Goal: Transaction & Acquisition: Obtain resource

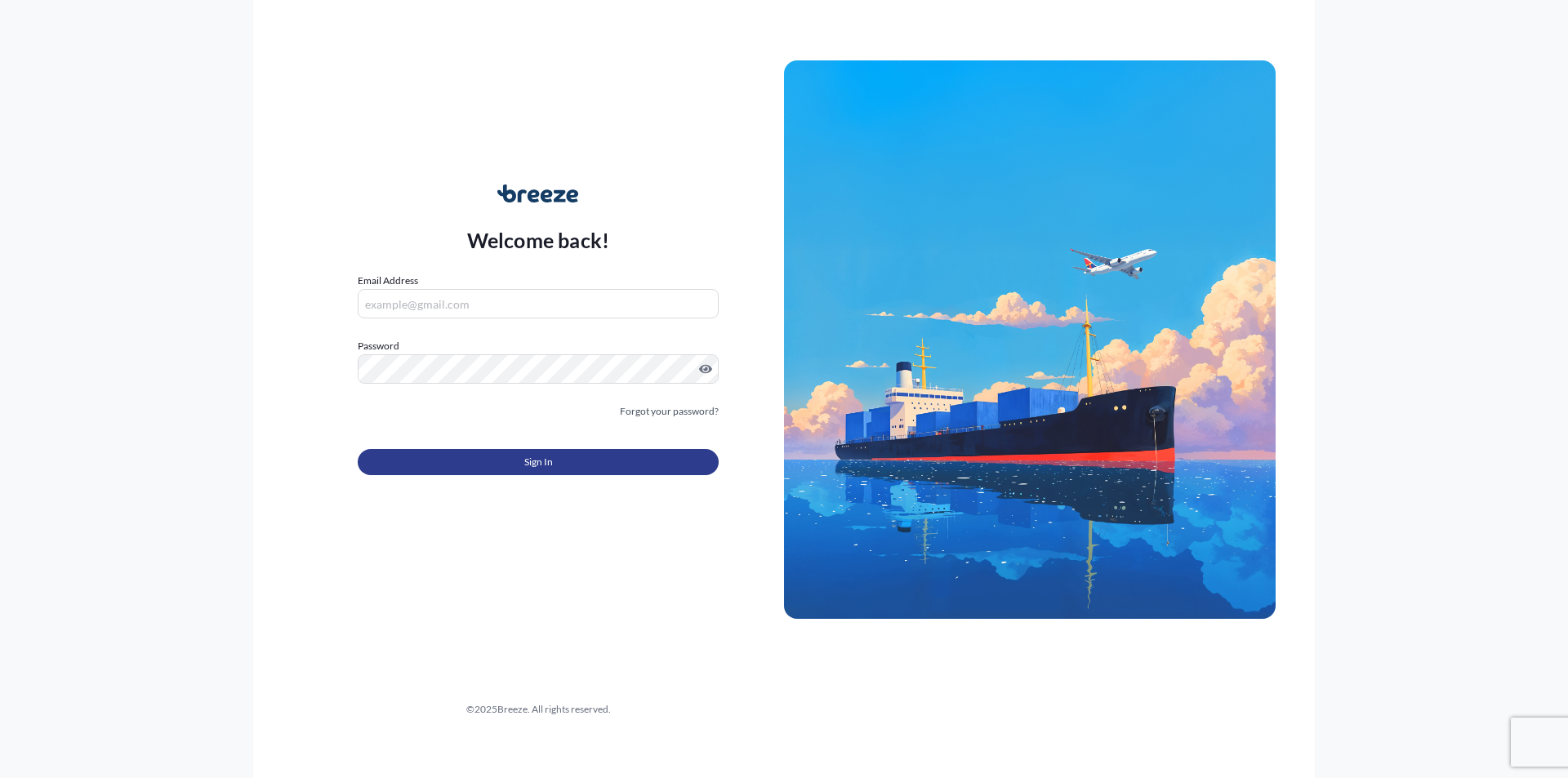
type input "[EMAIL_ADDRESS][PERSON_NAME][DOMAIN_NAME]"
click at [613, 451] on button "Sign In" at bounding box center [538, 462] width 360 height 27
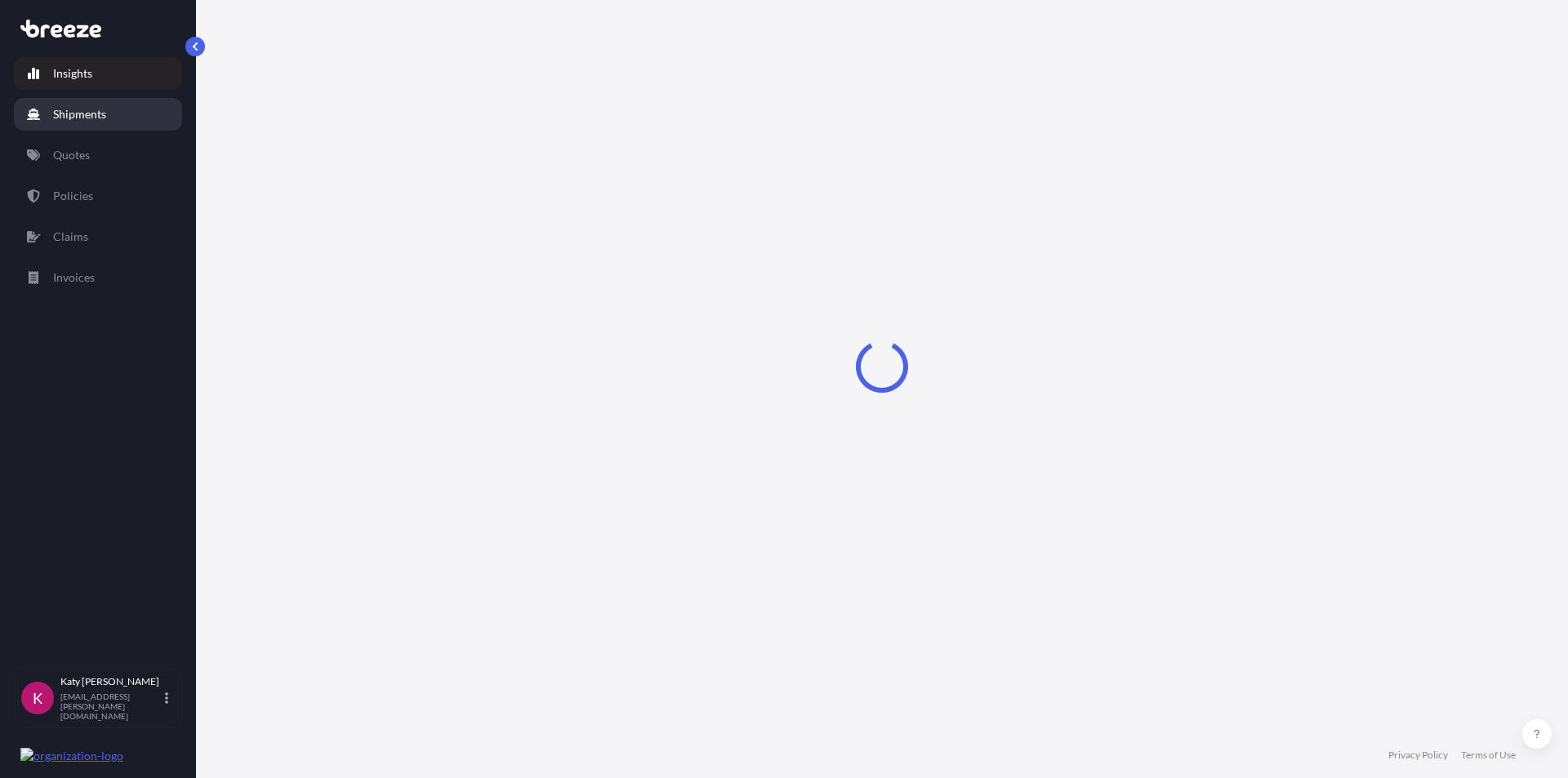
select select "2025"
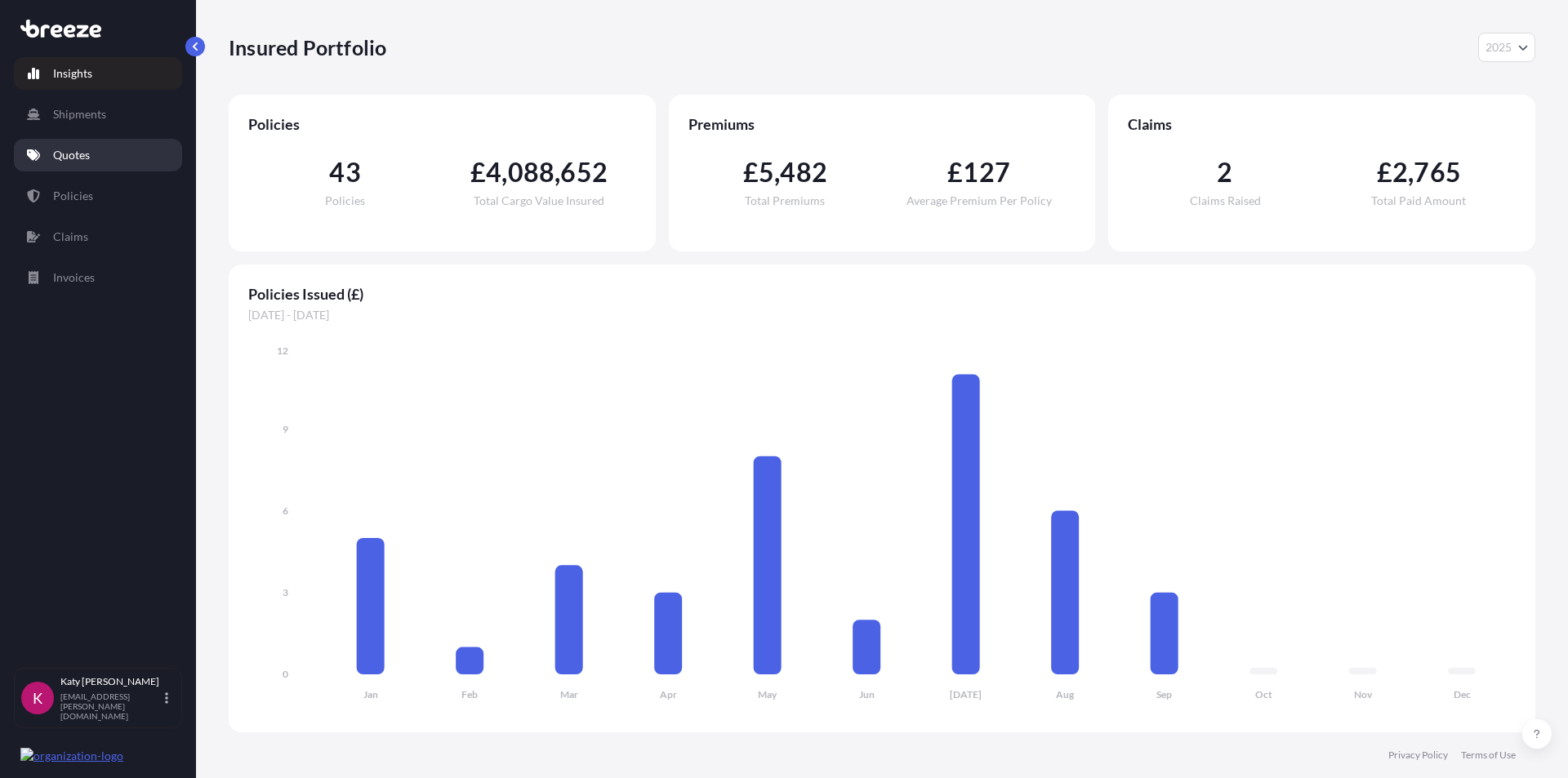
click at [72, 158] on p "Quotes" at bounding box center [71, 155] width 36 height 17
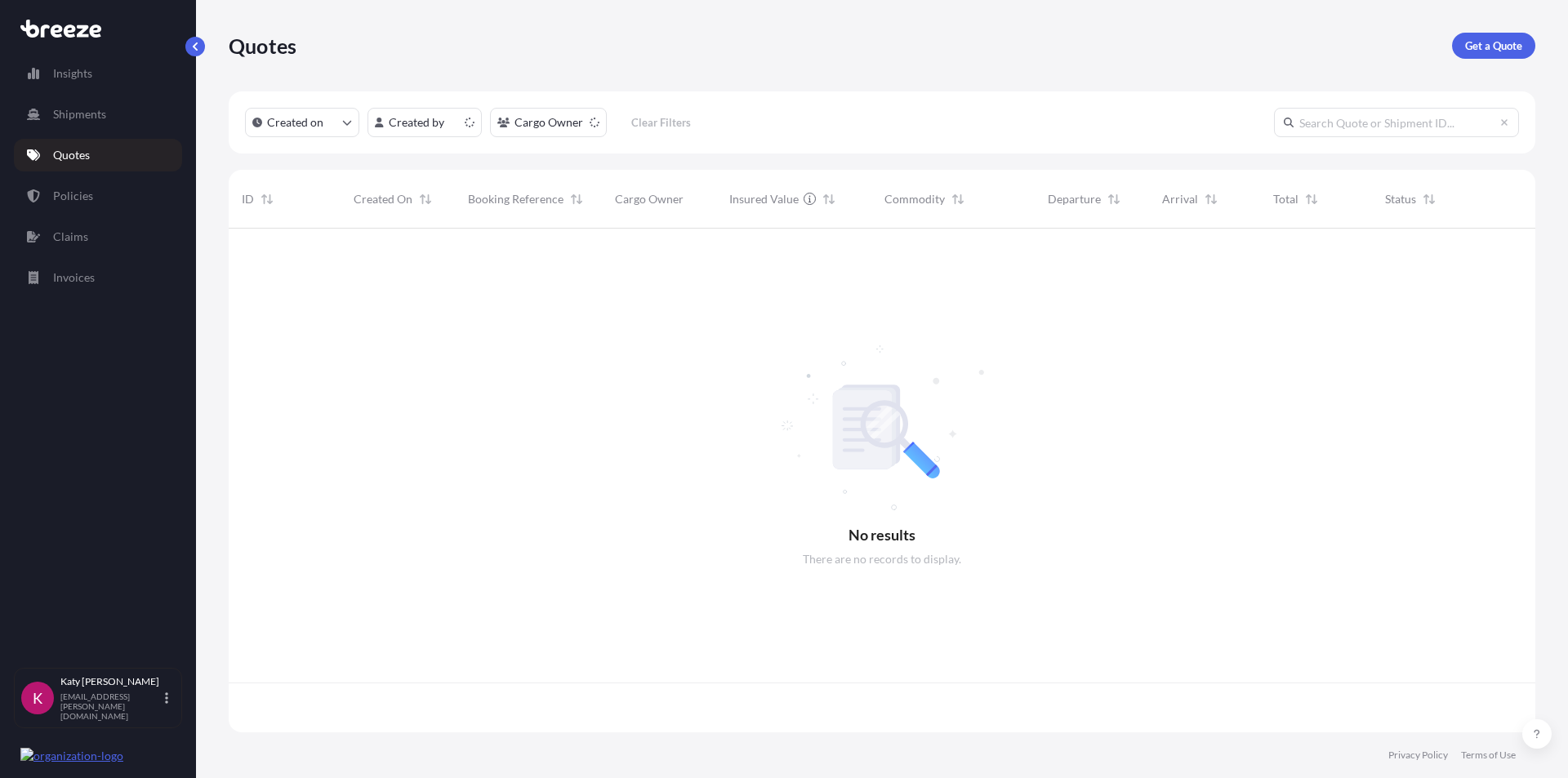
scroll to position [500, 1294]
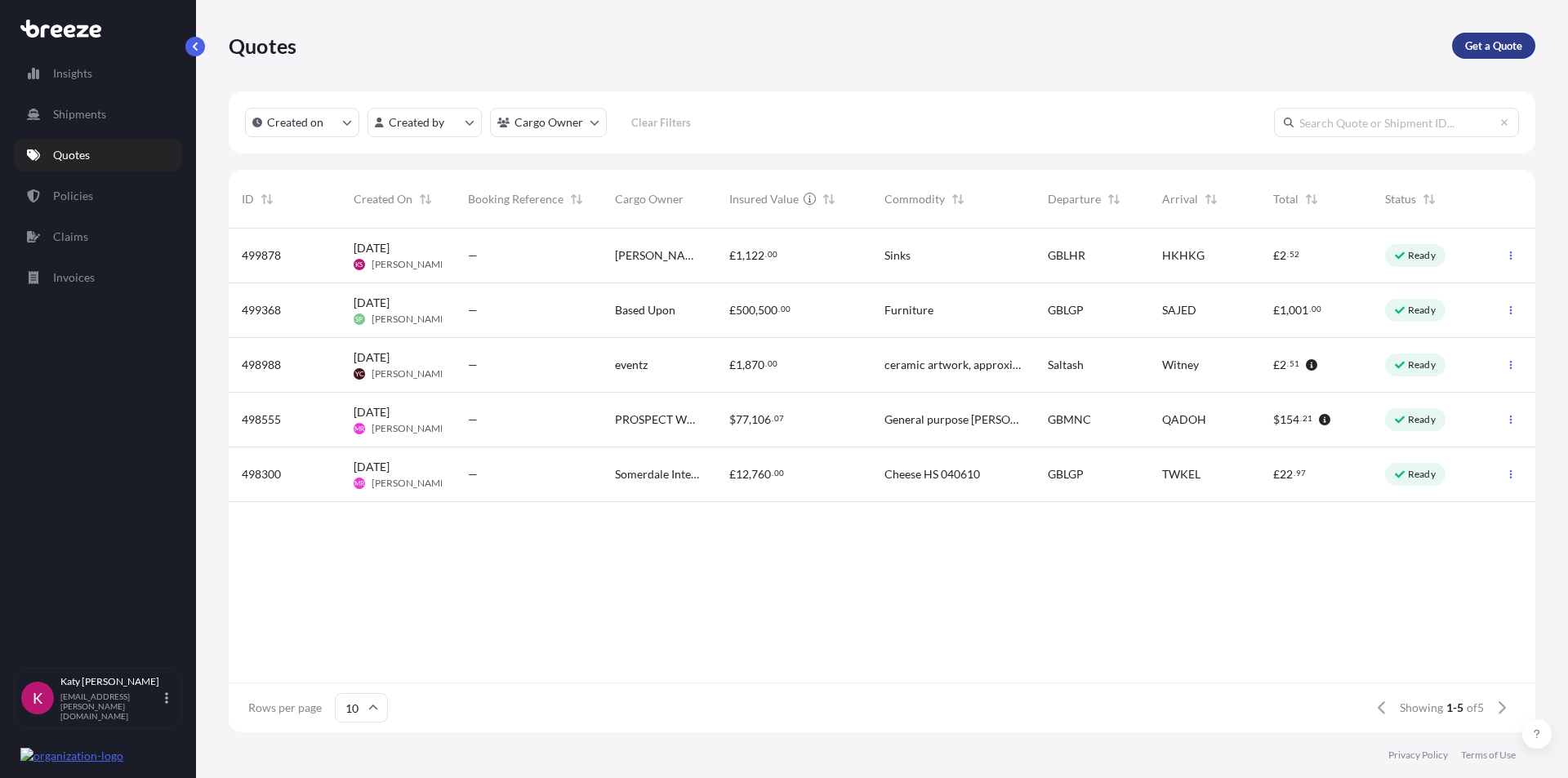
click at [1491, 44] on p "Get a Quote" at bounding box center [1493, 45] width 57 height 17
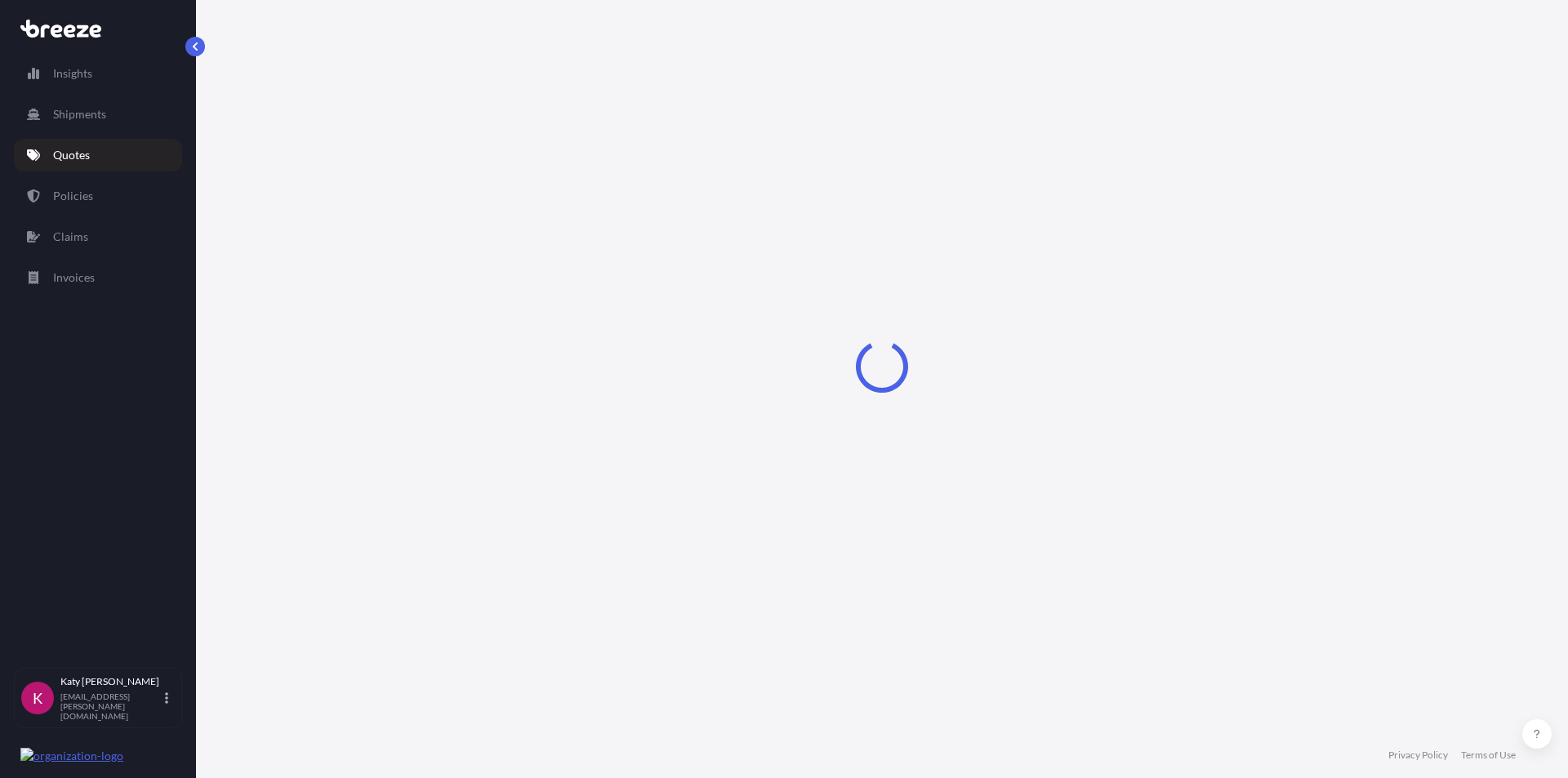
select select "Sea"
select select "1"
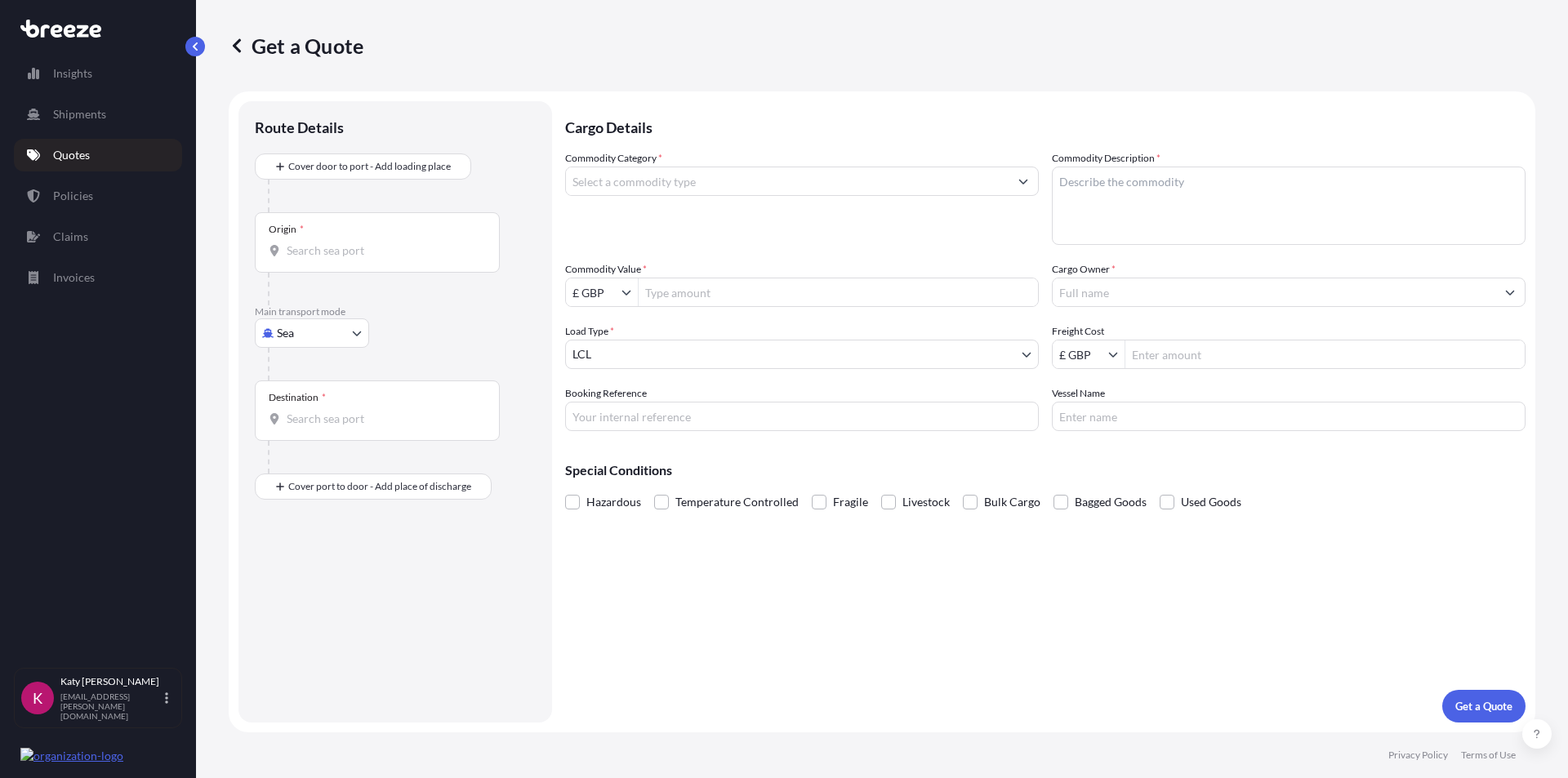
click at [325, 336] on body "Insights Shipments Quotes Policies Claims Invoices K [PERSON_NAME] [EMAIL_ADDRE…" at bounding box center [784, 389] width 1568 height 778
click at [322, 398] on div "Air" at bounding box center [311, 405] width 101 height 30
select select "Air"
click at [336, 258] on input "Origin *" at bounding box center [383, 257] width 193 height 17
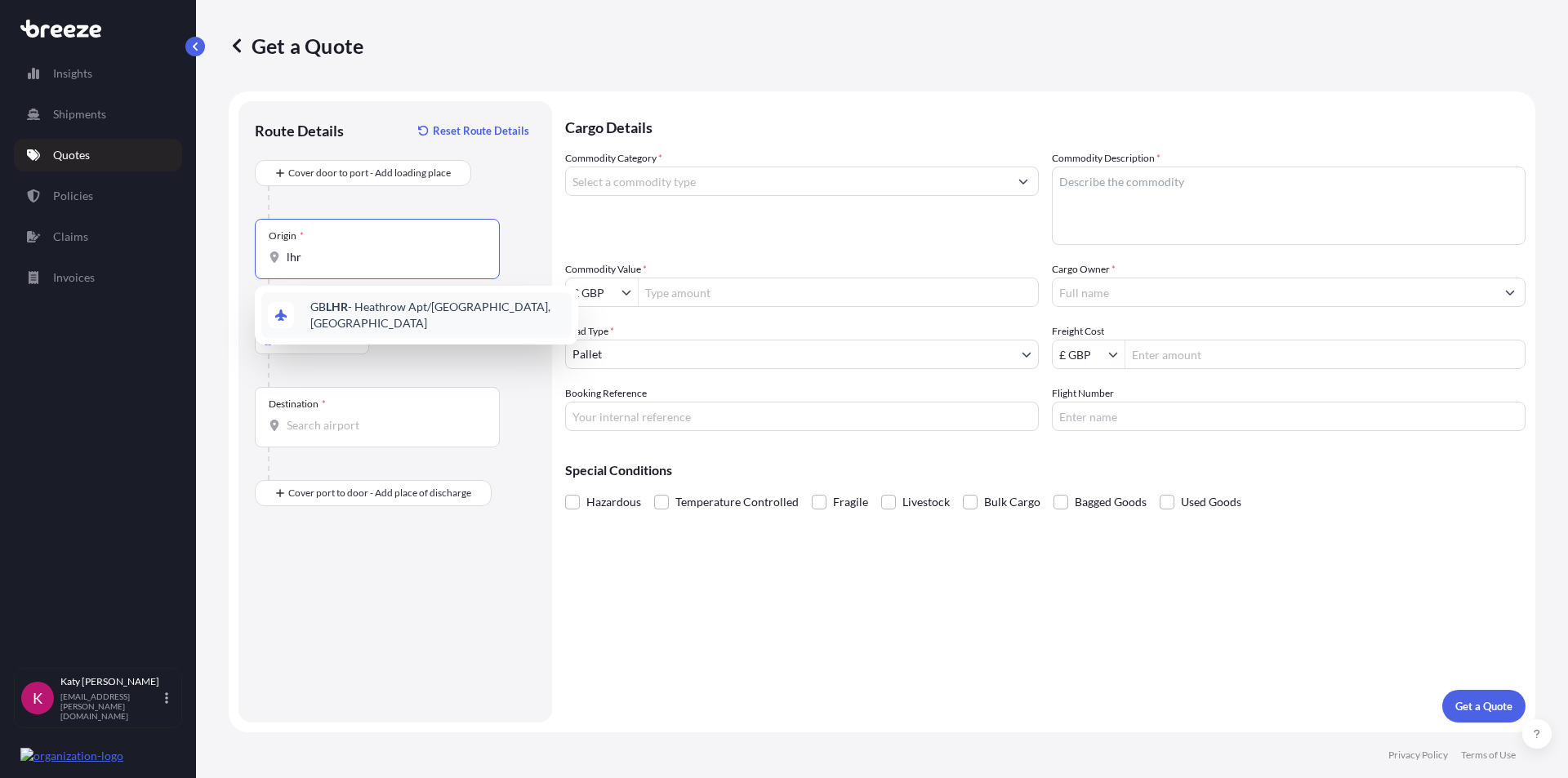
click at [373, 311] on span "GB LHR - Heathrow Apt/[GEOGRAPHIC_DATA], [GEOGRAPHIC_DATA]" at bounding box center [437, 314] width 255 height 32
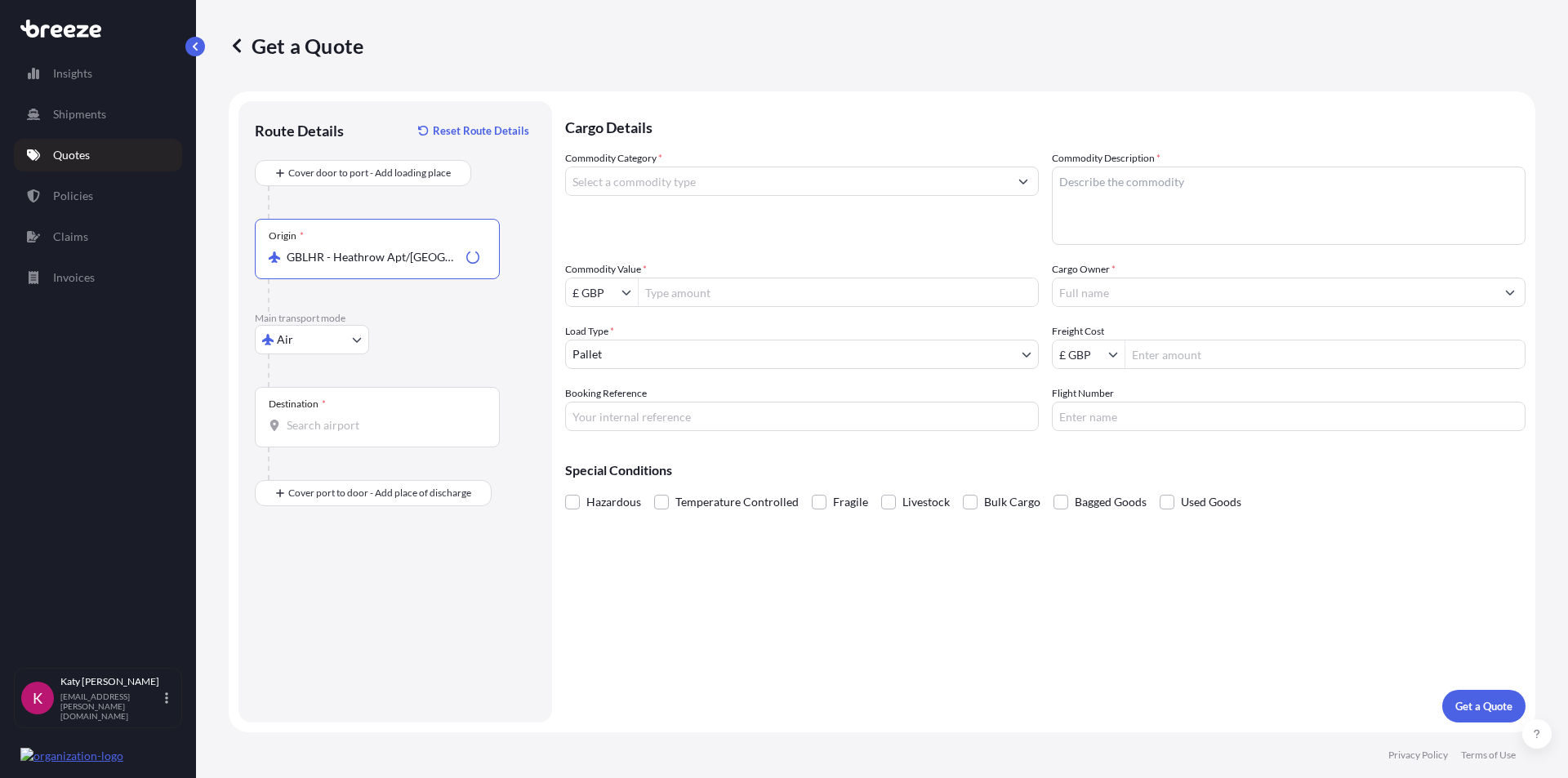
type input "GBLHR - Heathrow Apt/[GEOGRAPHIC_DATA], [GEOGRAPHIC_DATA]"
click at [341, 428] on input "Destination *" at bounding box center [383, 425] width 193 height 17
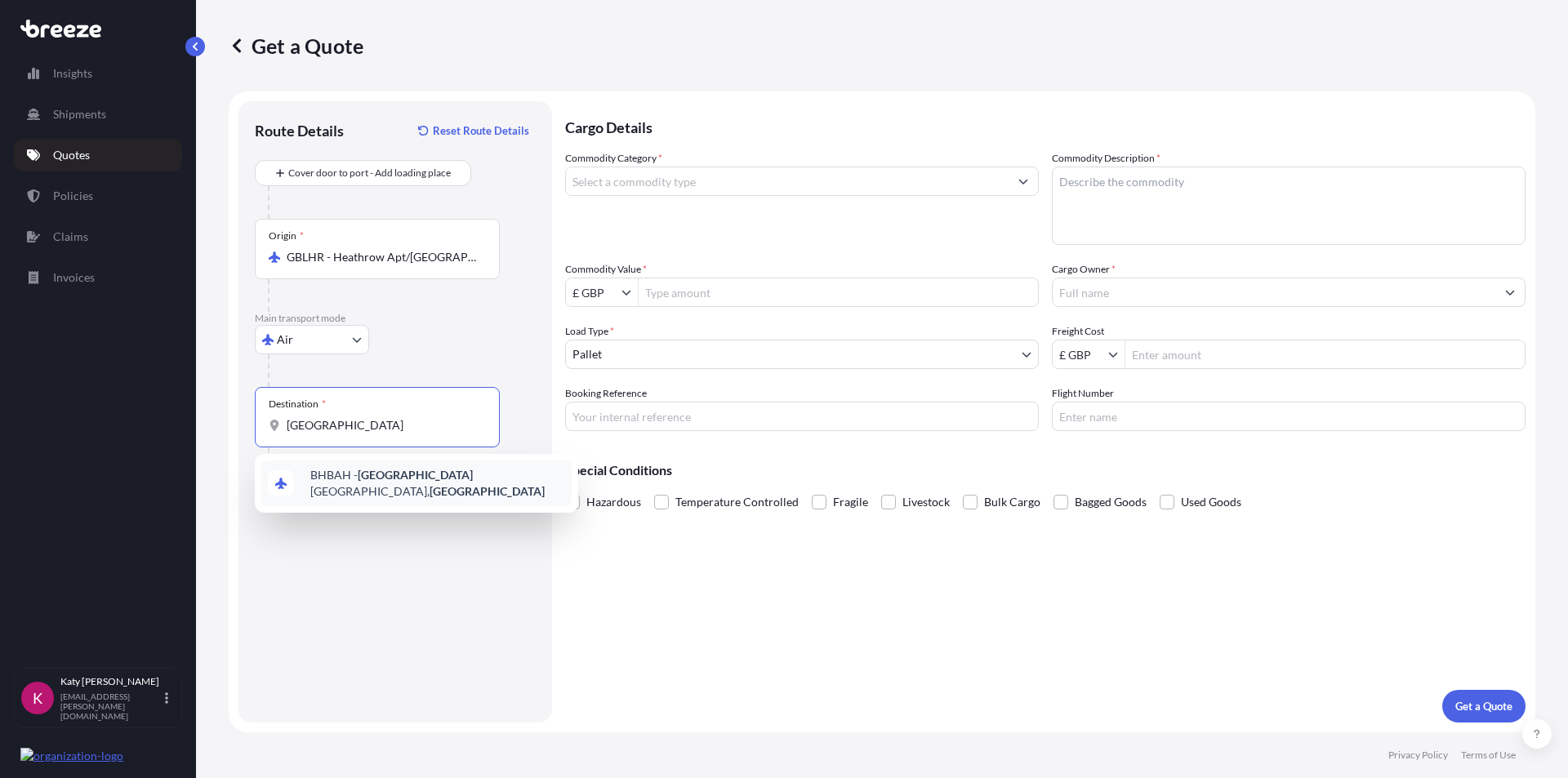
click at [352, 483] on span "BHBAH - [GEOGRAPHIC_DATA], [GEOGRAPHIC_DATA]" at bounding box center [437, 483] width 255 height 32
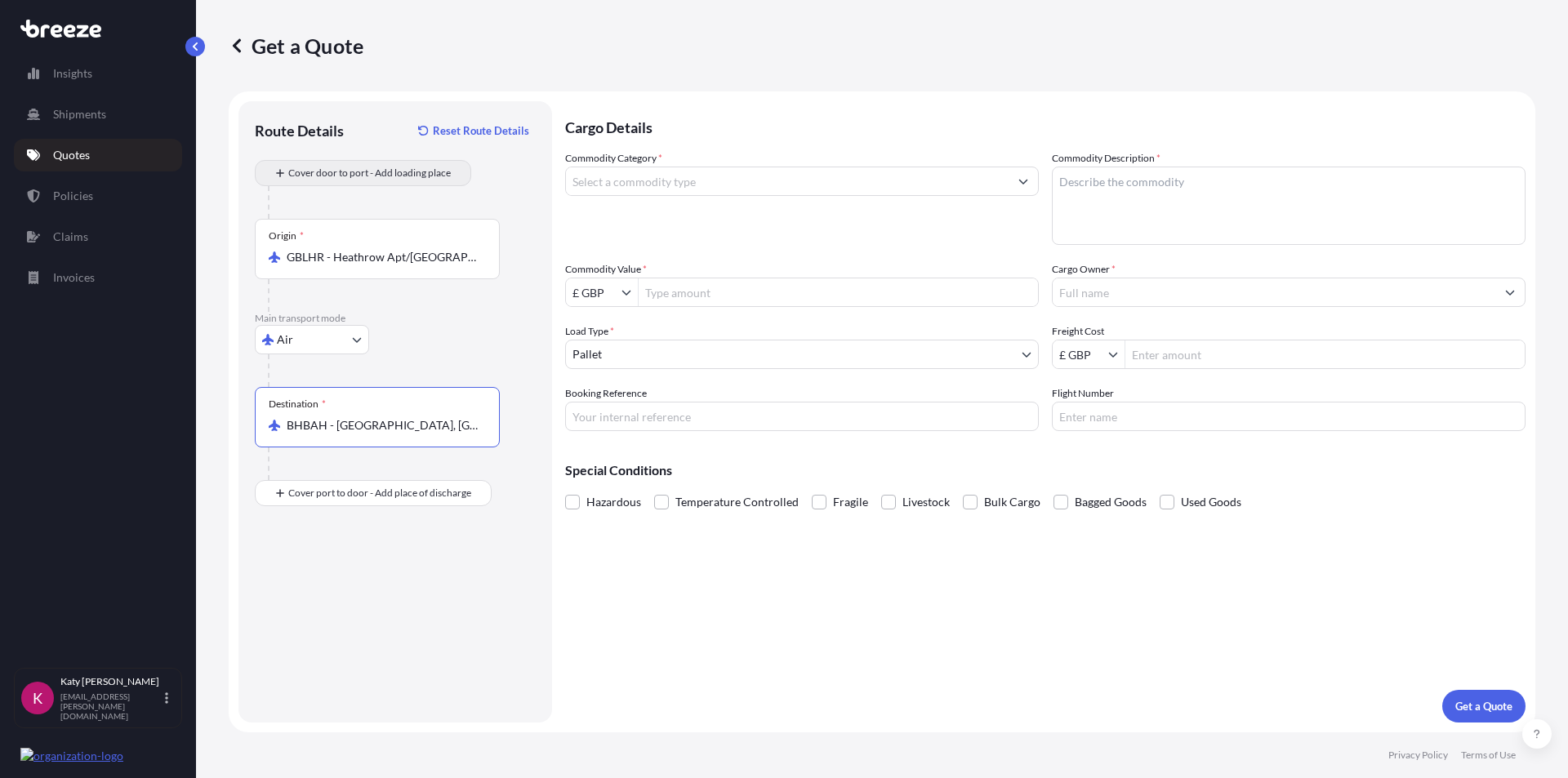
type input "BHBAH - [GEOGRAPHIC_DATA], [GEOGRAPHIC_DATA]"
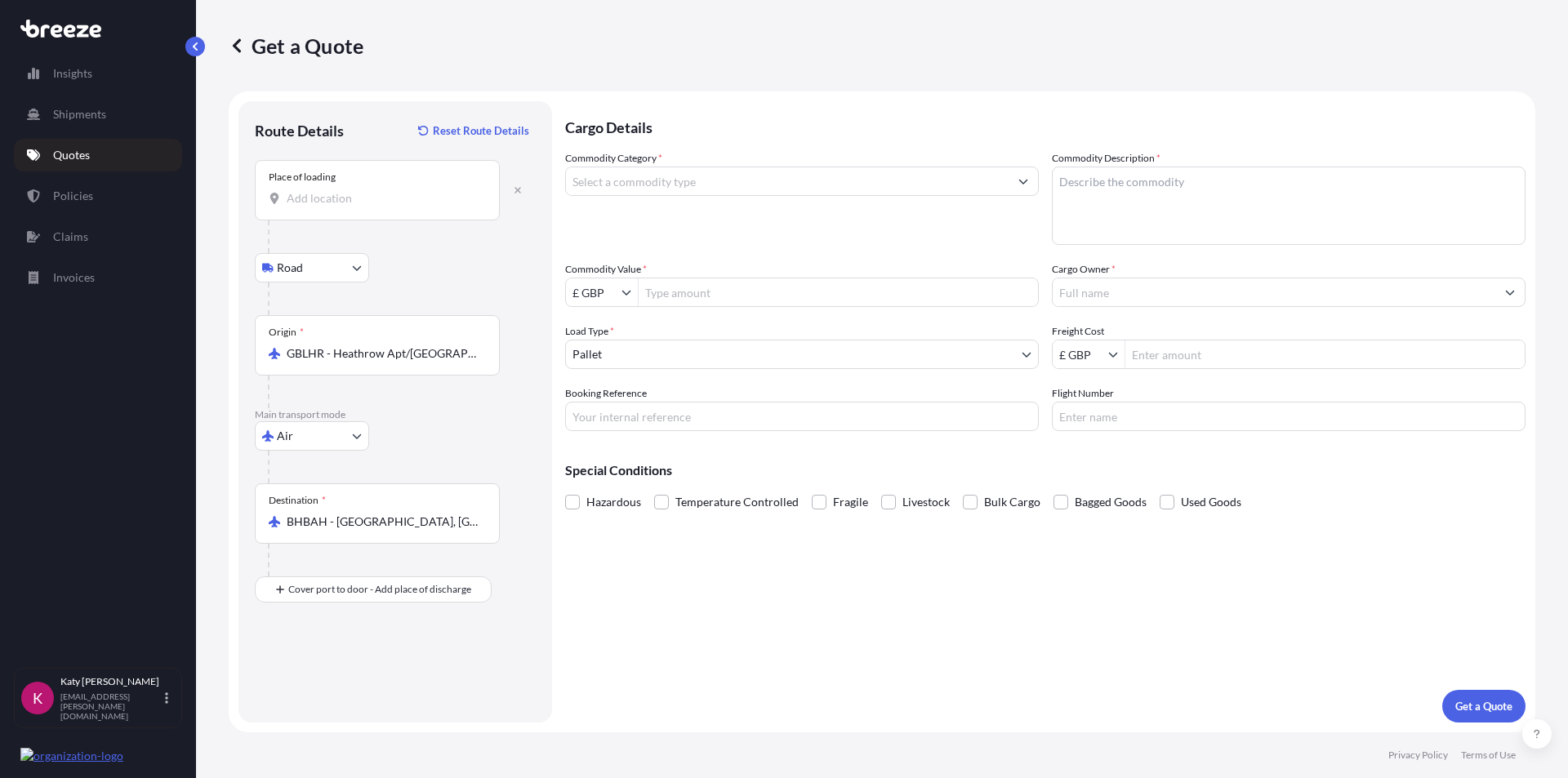
click at [330, 208] on div "Place of loading" at bounding box center [377, 189] width 245 height 60
click at [330, 207] on input "Place of loading" at bounding box center [383, 198] width 193 height 17
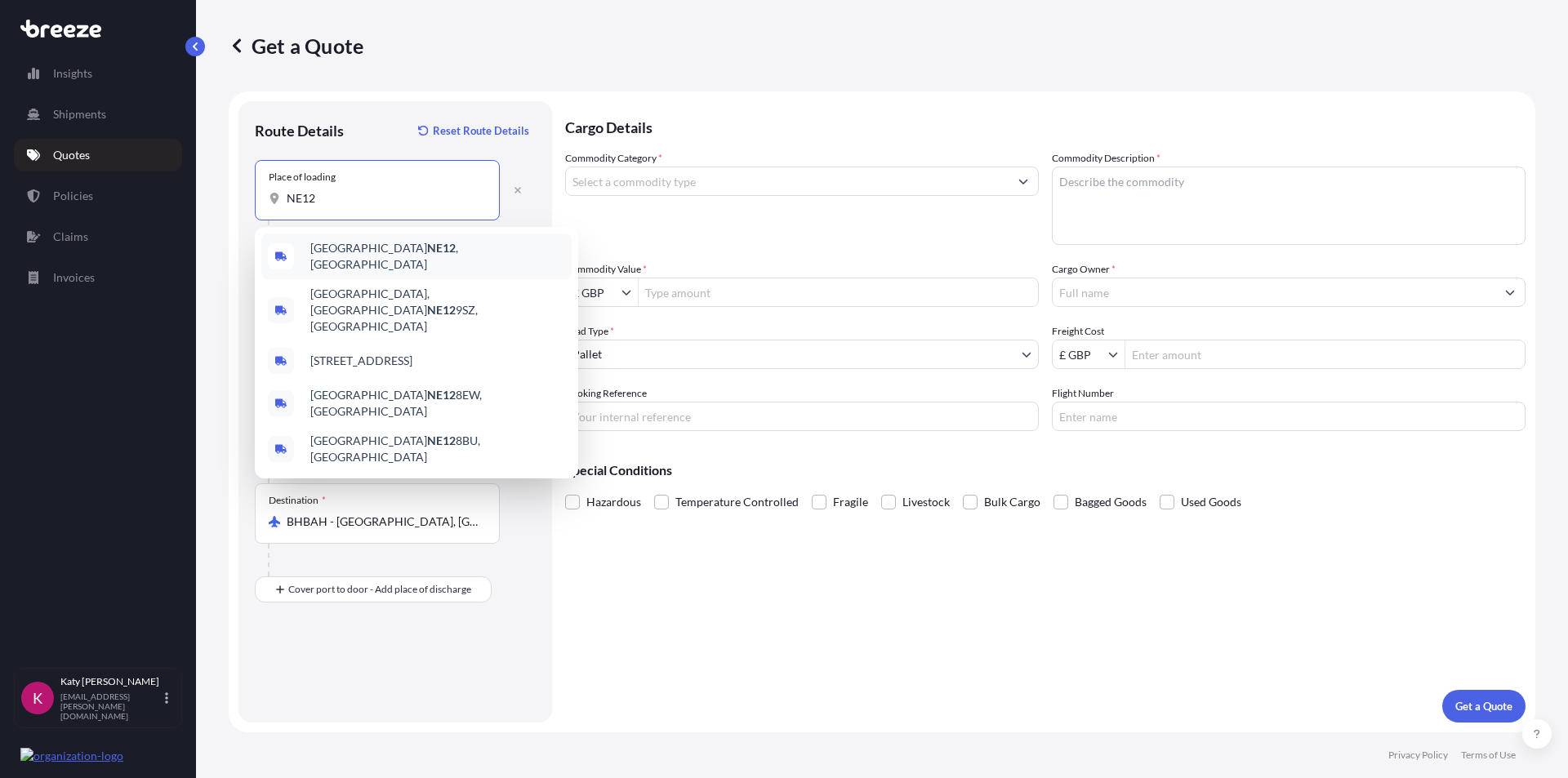
click at [379, 260] on span "[GEOGRAPHIC_DATA] , [GEOGRAPHIC_DATA]" at bounding box center [437, 256] width 255 height 32
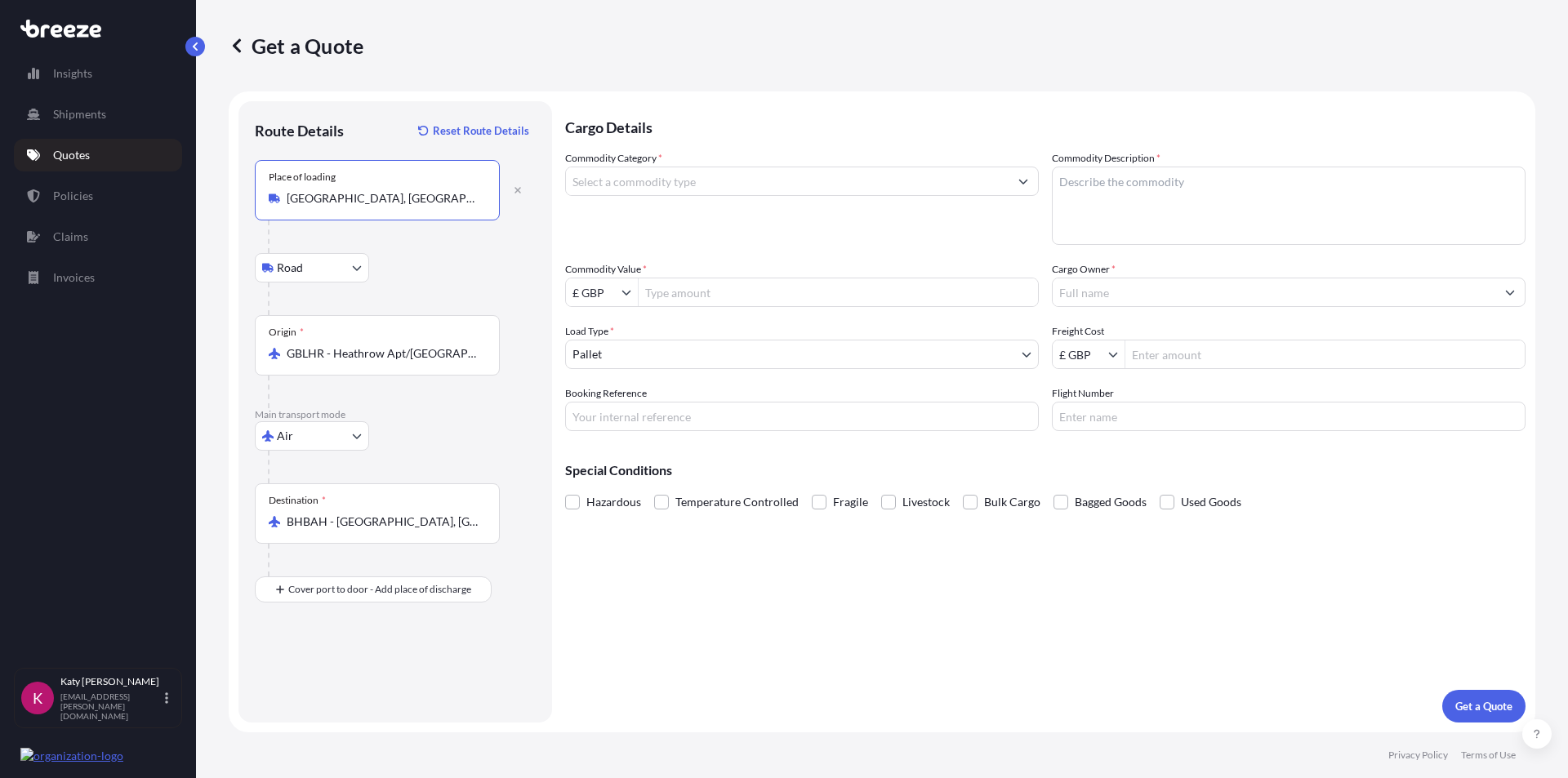
type input "[GEOGRAPHIC_DATA], [GEOGRAPHIC_DATA]"
click at [732, 297] on input "Commodity Value *" at bounding box center [837, 292] width 399 height 30
type input "38,201.79"
click at [1177, 356] on input "Freight Cost" at bounding box center [1324, 355] width 399 height 30
type input "600"
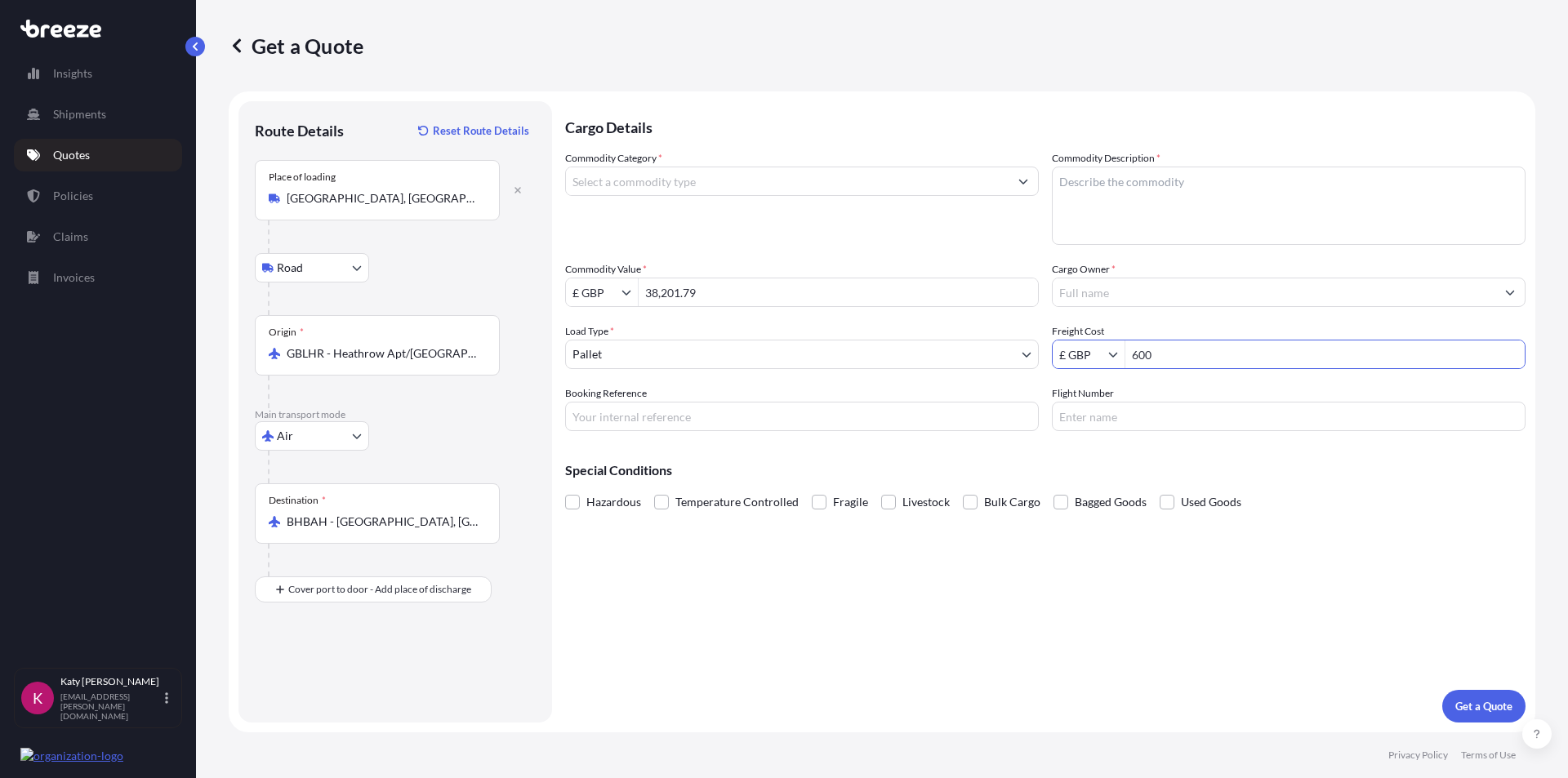
click at [1113, 293] on input "Cargo Owner *" at bounding box center [1274, 292] width 442 height 30
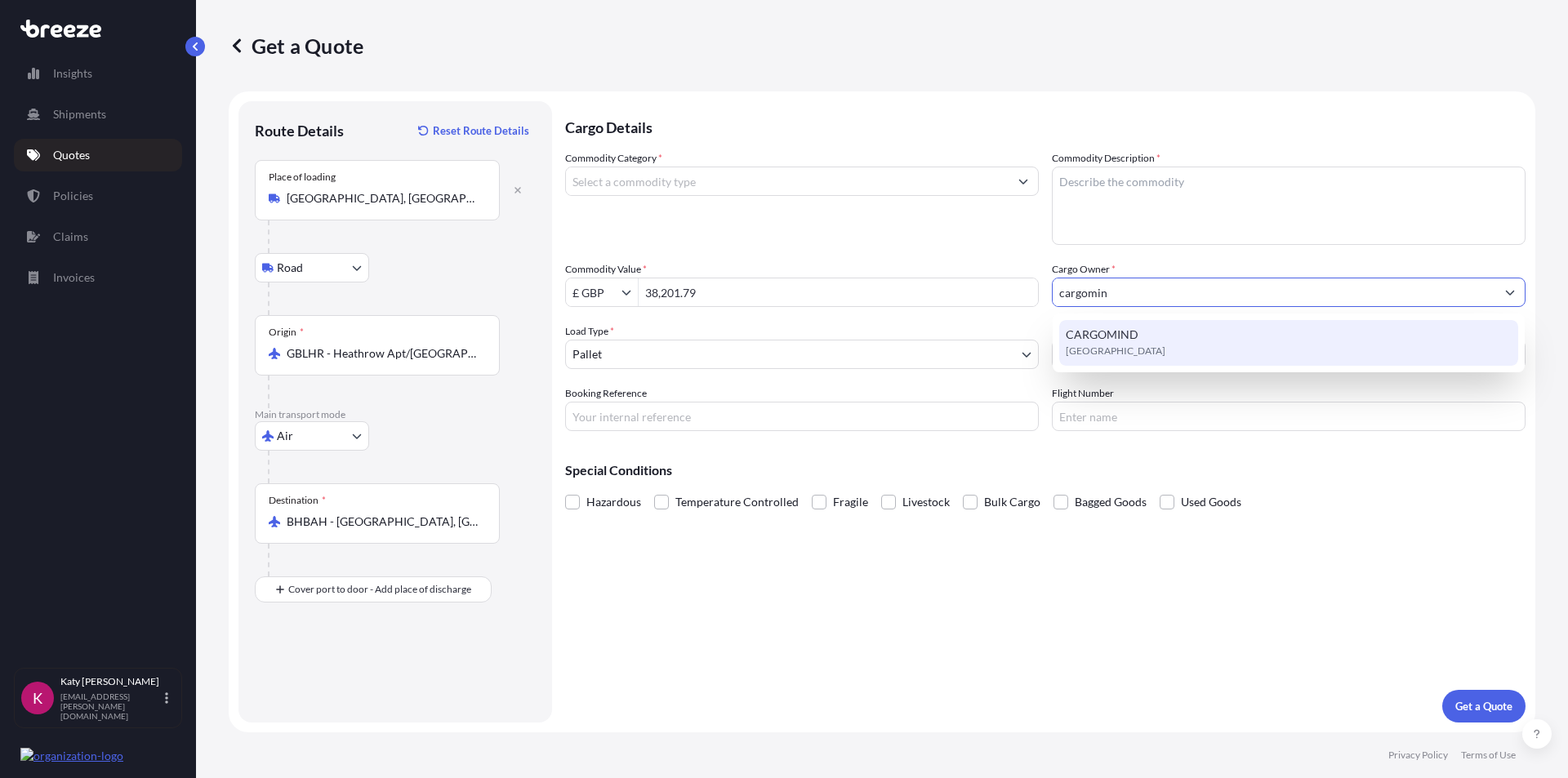
click at [1139, 333] on div "CARGOMIND [GEOGRAPHIC_DATA]" at bounding box center [1288, 343] width 459 height 45
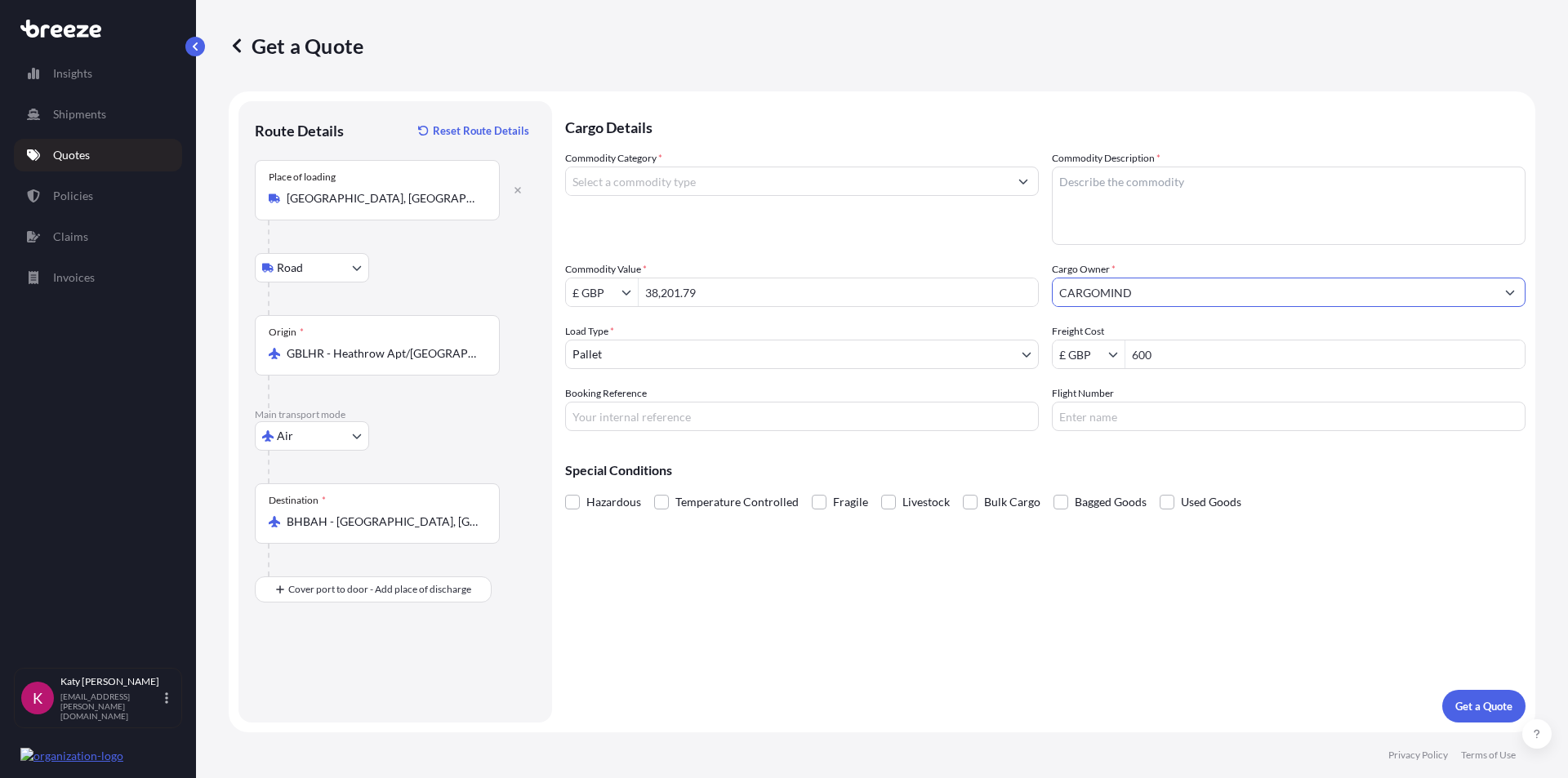
type input "CARGOMIND"
click at [751, 187] on input "Commodity Category *" at bounding box center [786, 181] width 442 height 30
type input "smok"
click at [1201, 173] on textarea "Commodity Description *" at bounding box center [1288, 206] width 474 height 79
type textarea "smoke detector"
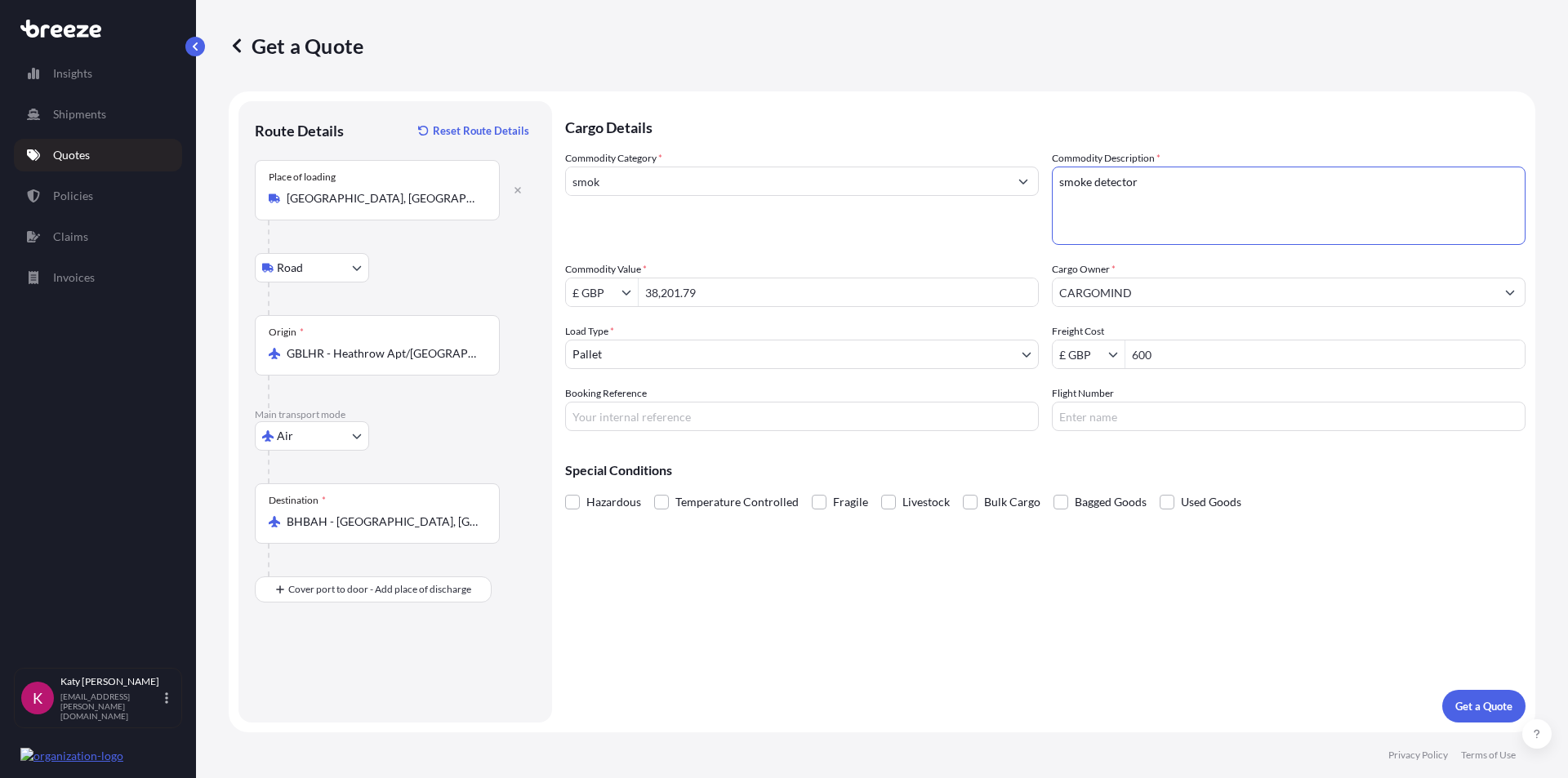
click at [682, 179] on input "smok" at bounding box center [786, 181] width 442 height 30
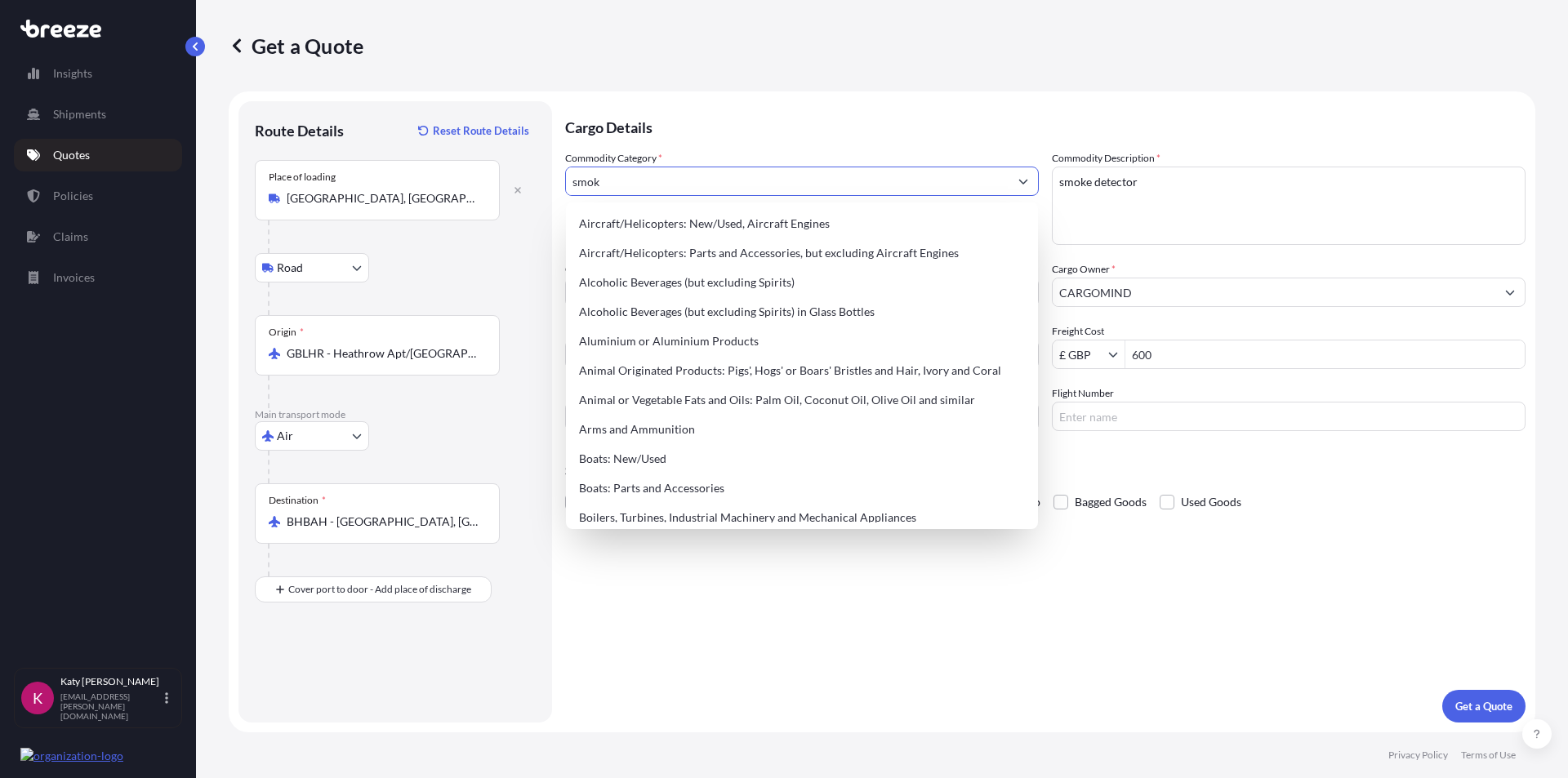
drag, startPoint x: 663, startPoint y: 173, endPoint x: 567, endPoint y: 169, distance: 96.1
click at [567, 169] on input "smok" at bounding box center [786, 181] width 442 height 30
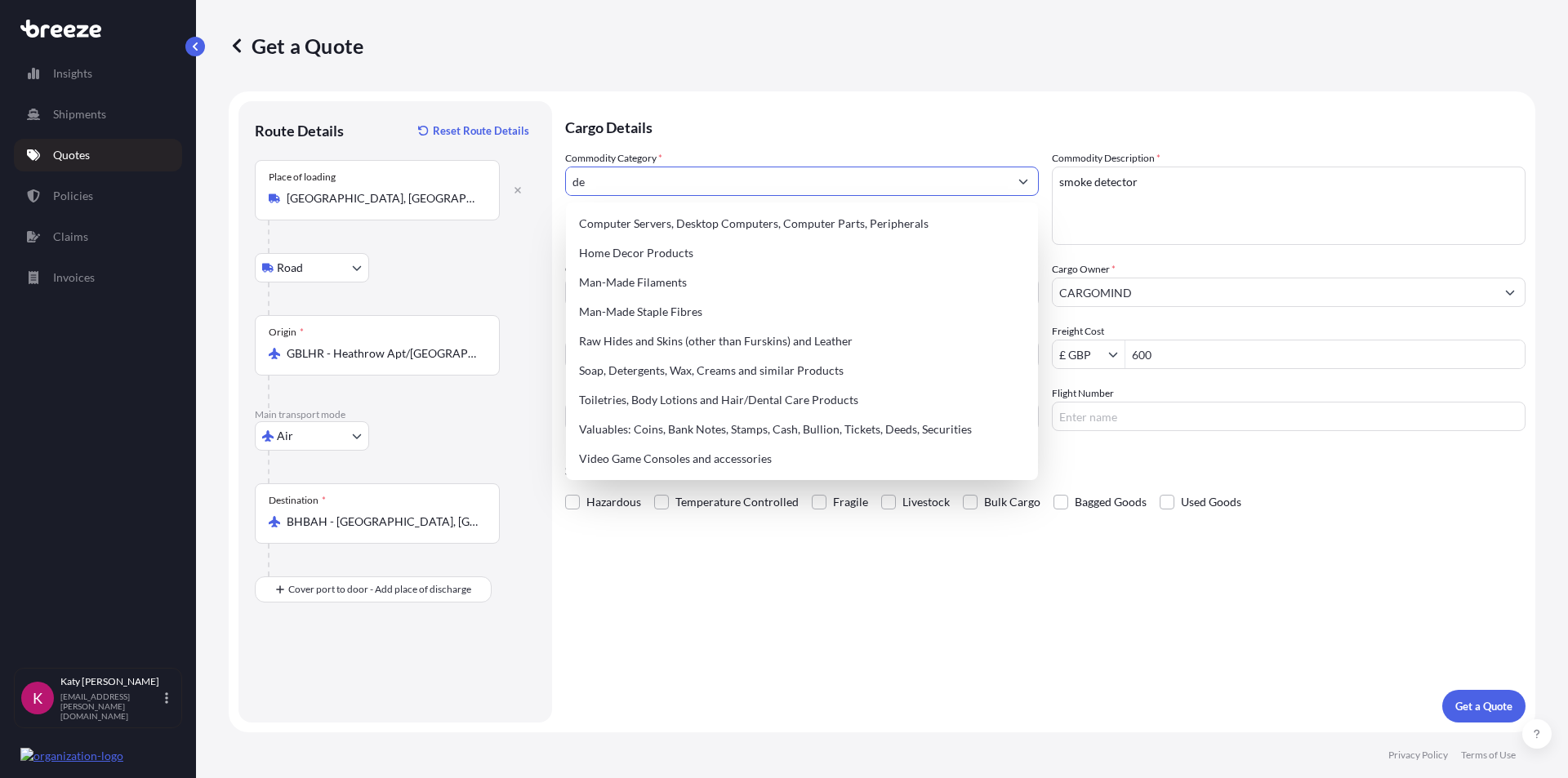
type input "d"
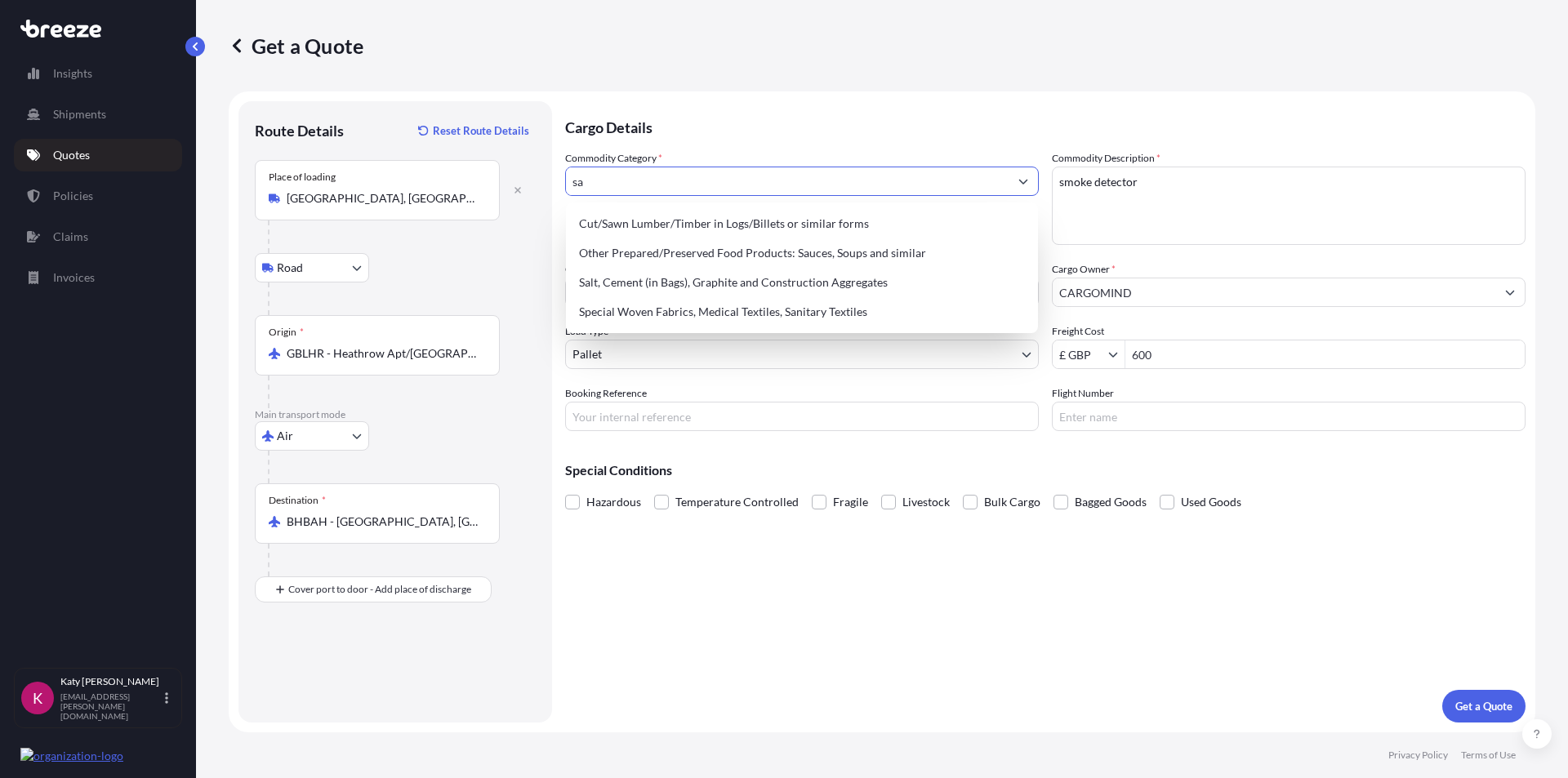
type input "s"
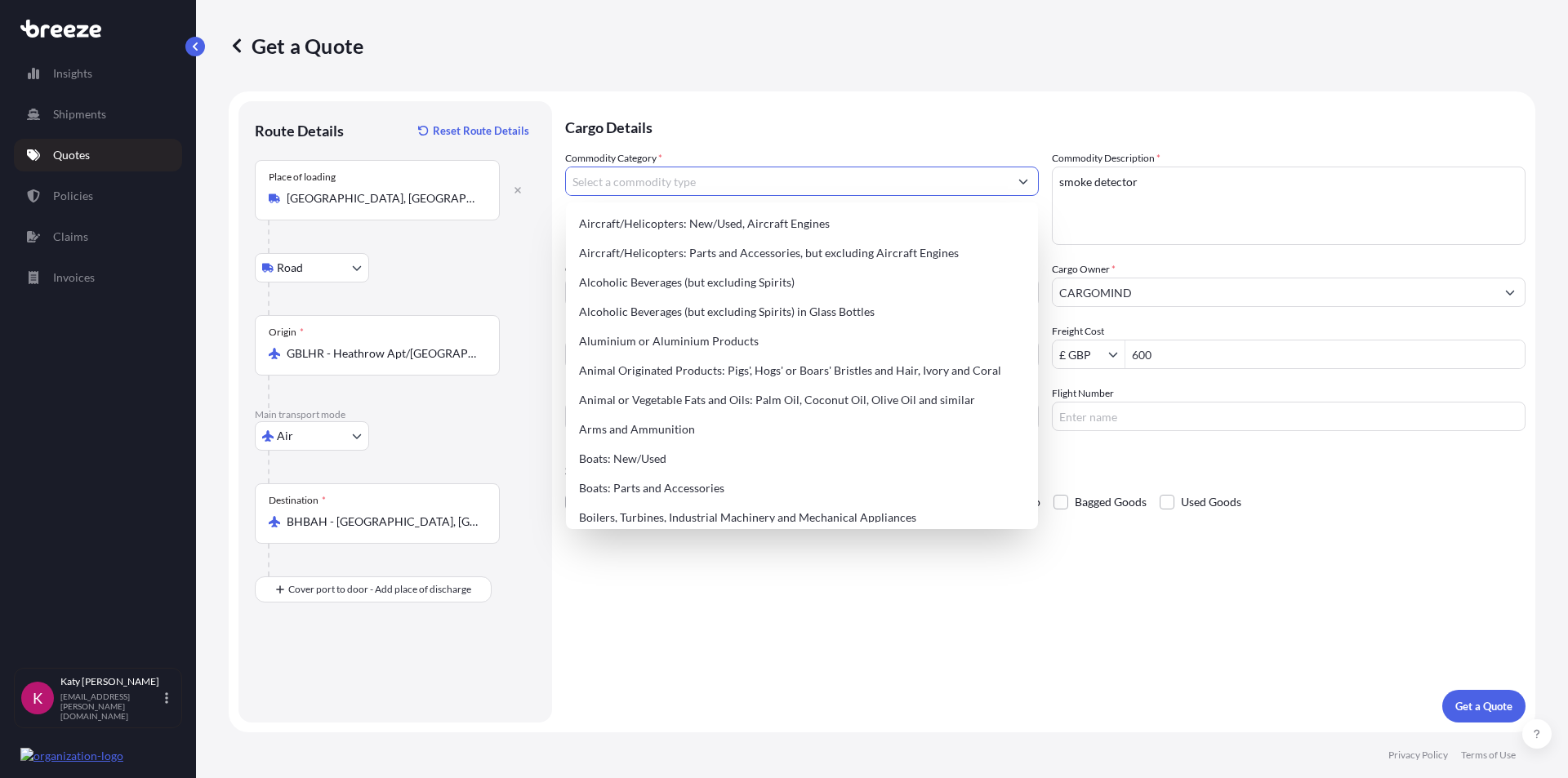
click at [692, 181] on input "Commodity Category *" at bounding box center [786, 181] width 442 height 30
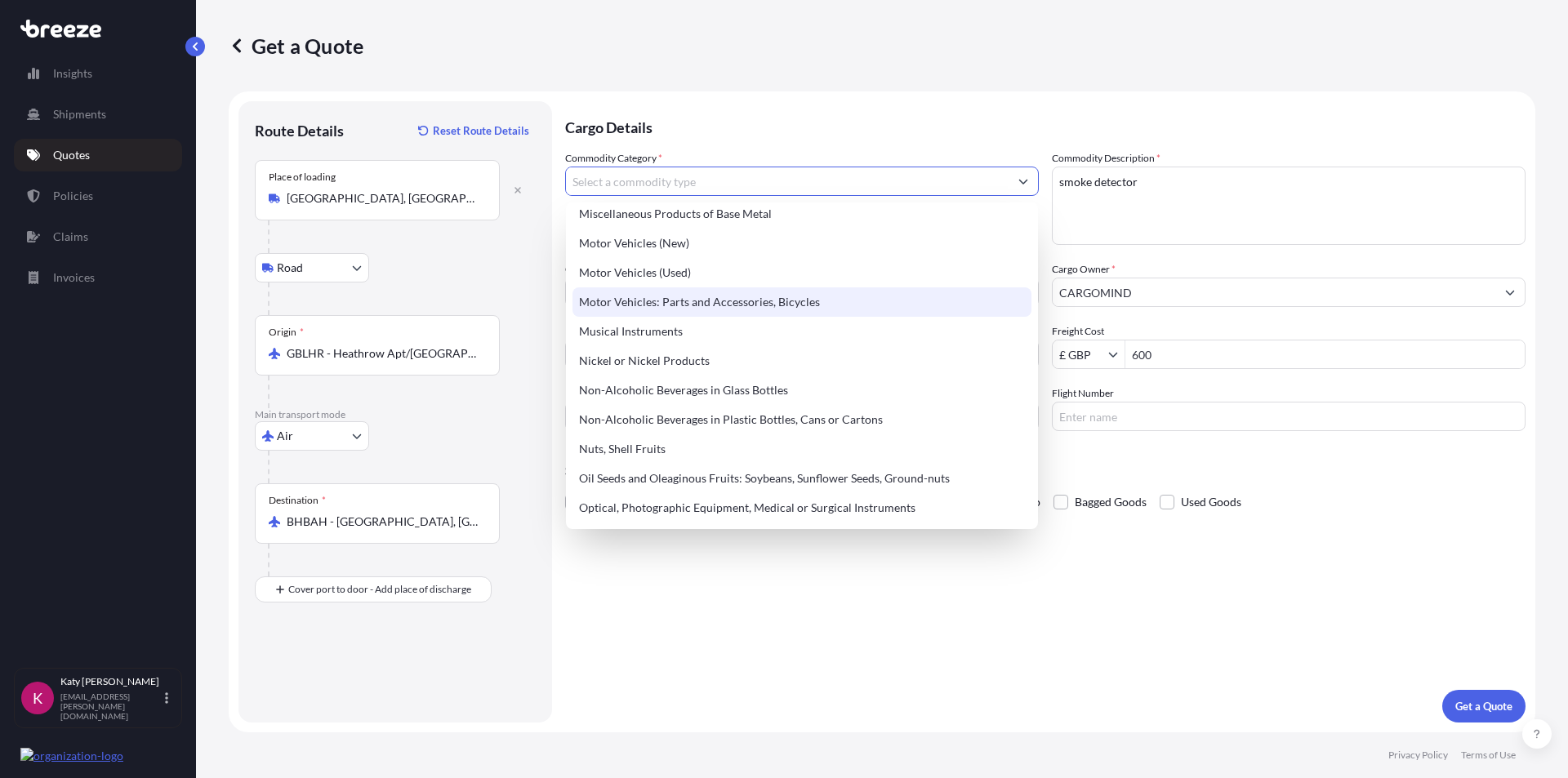
scroll to position [2250, 0]
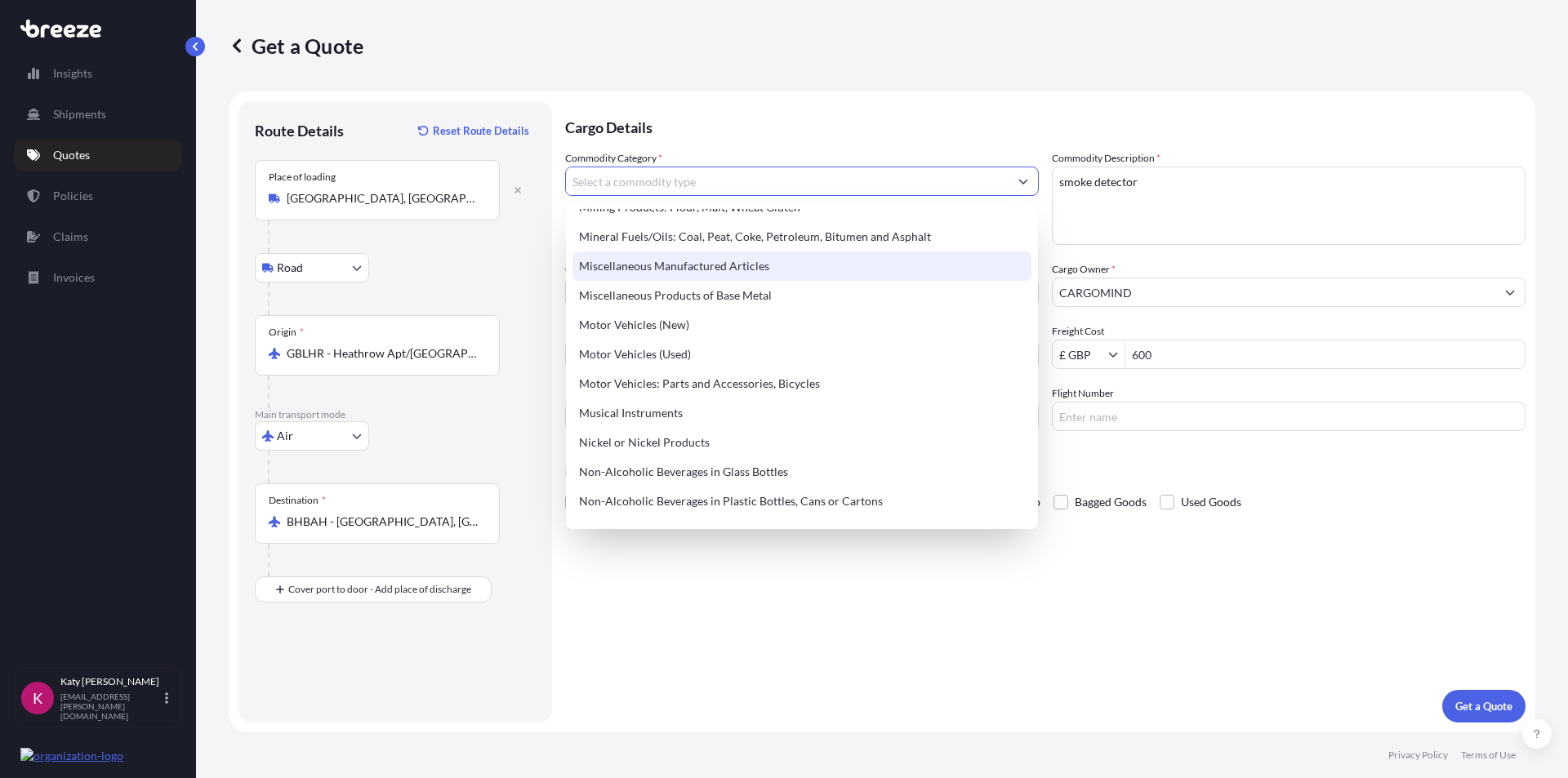
click at [706, 268] on div "Miscellaneous Manufactured Articles" at bounding box center [802, 266] width 459 height 30
type input "Miscellaneous Manufactured Articles"
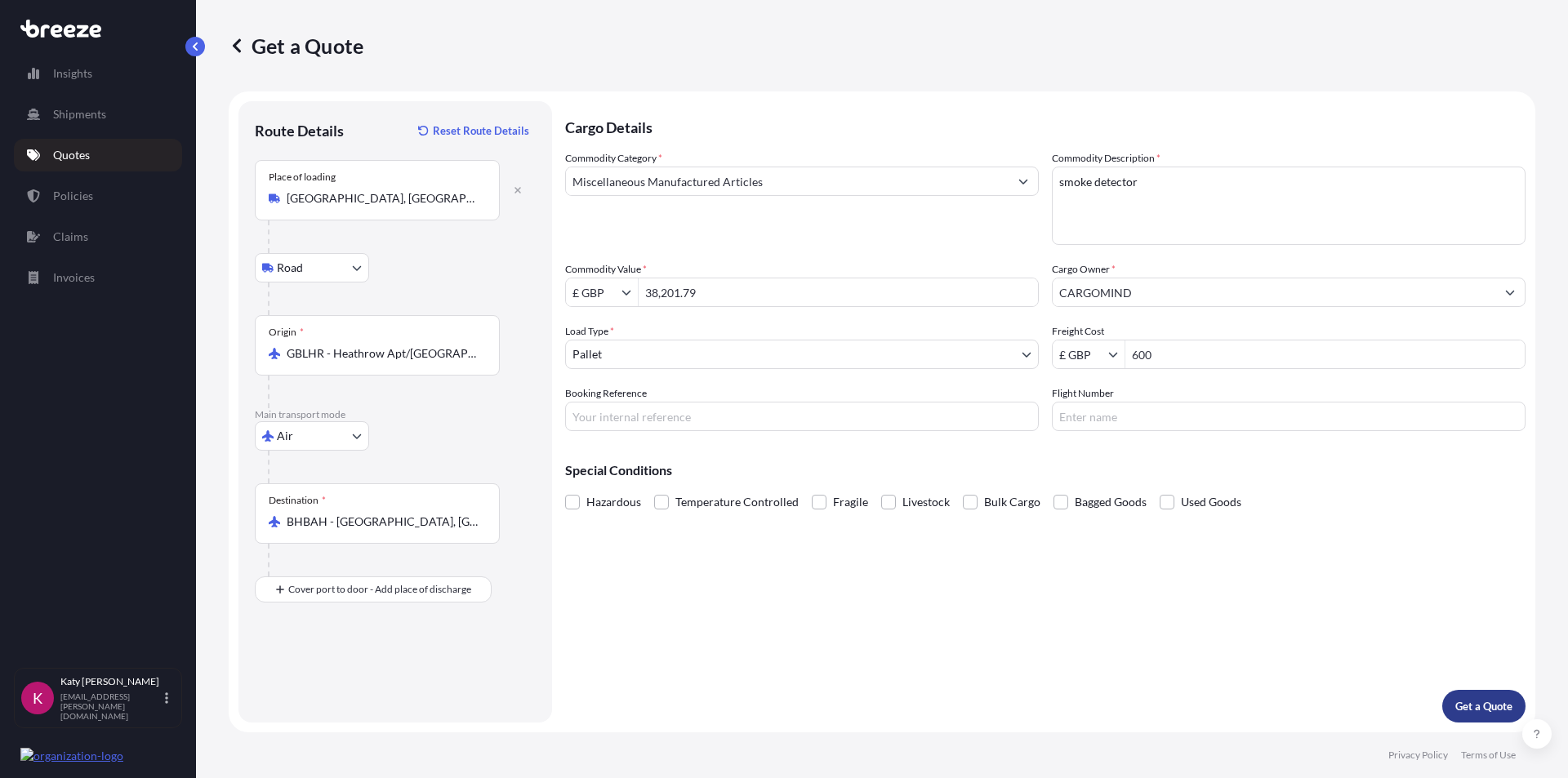
click at [1467, 694] on button "Get a Quote" at bounding box center [1483, 705] width 84 height 32
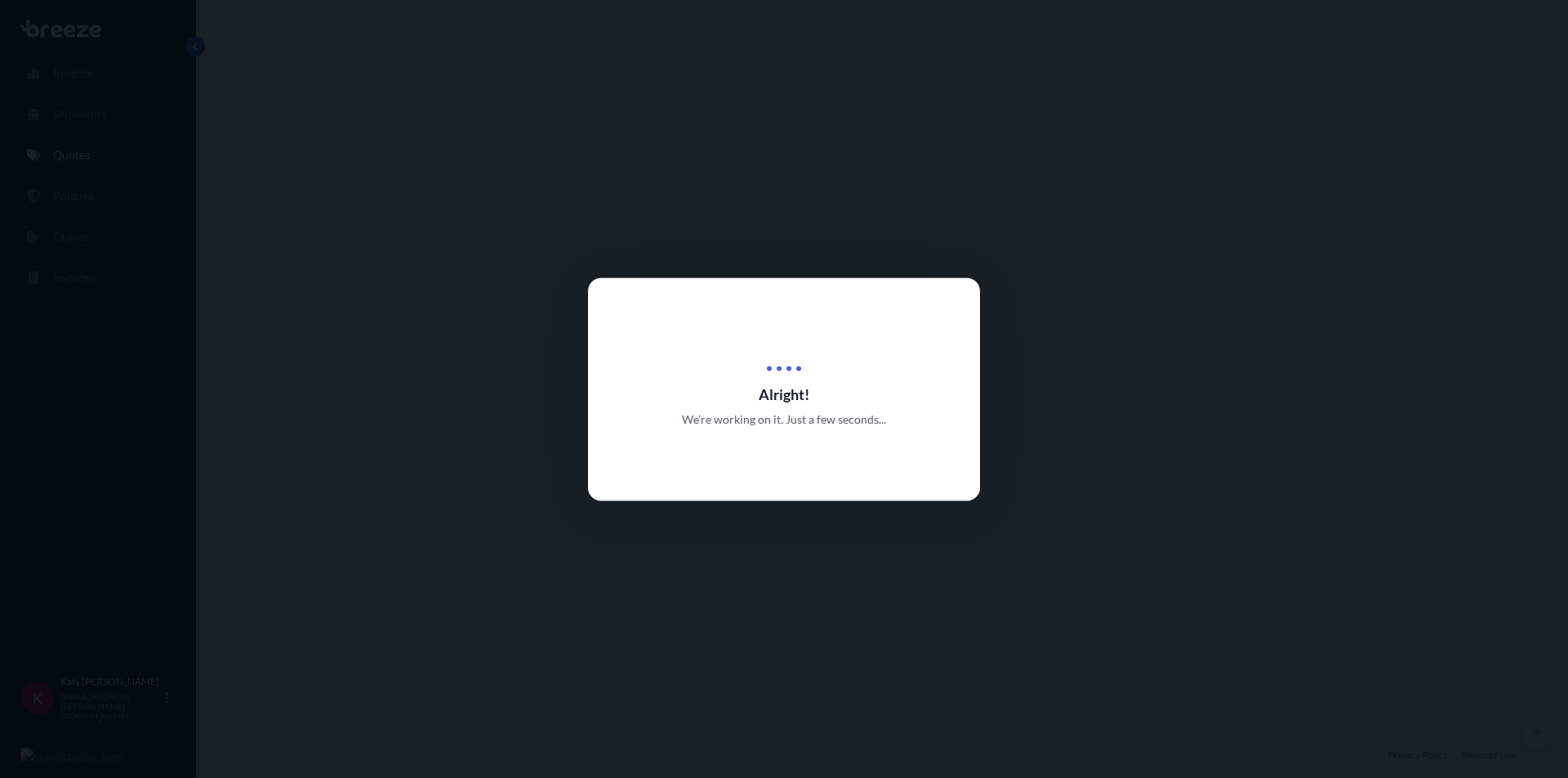
select select "Road"
select select "Air"
select select "1"
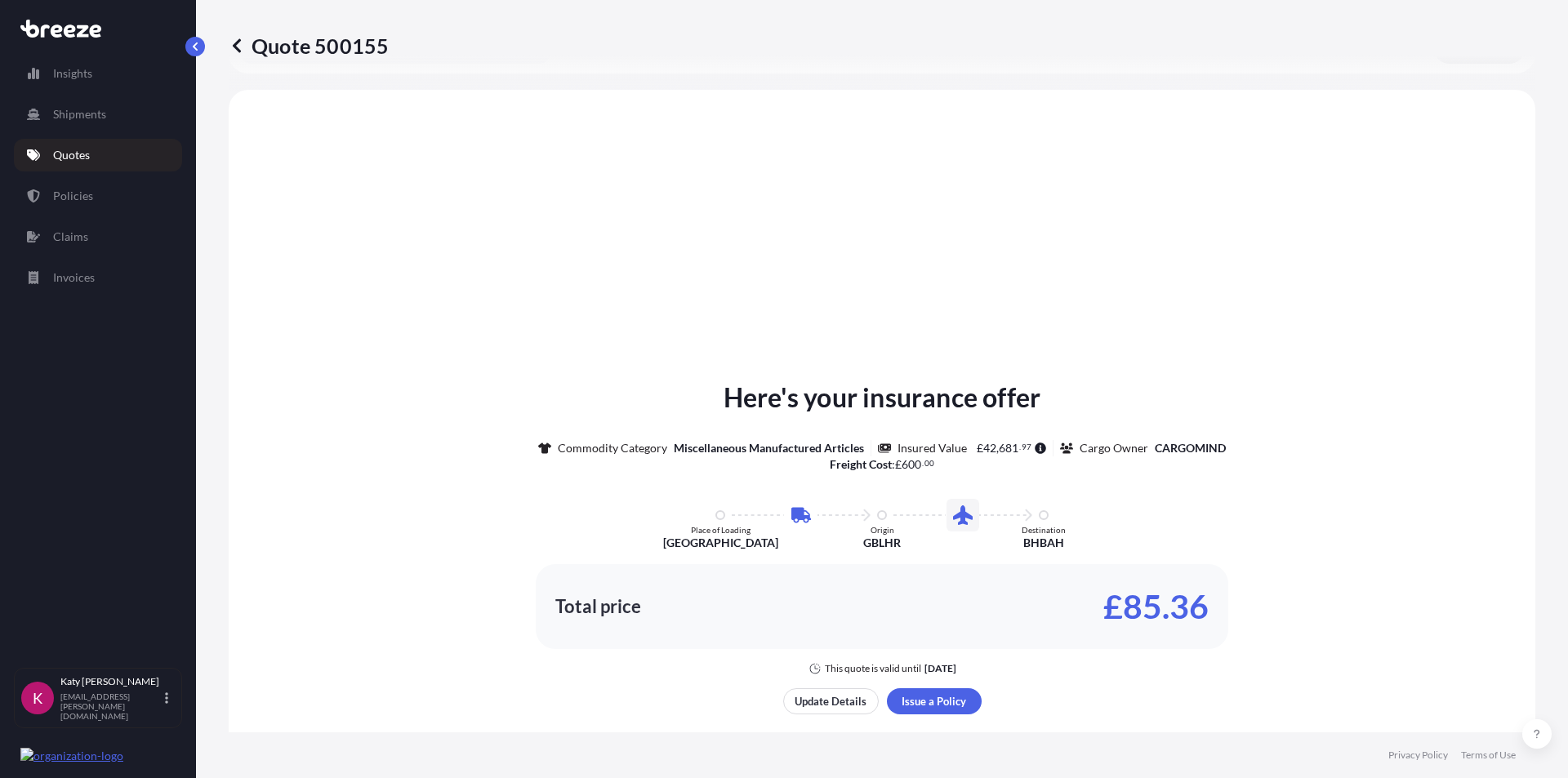
scroll to position [556, 0]
